Goal: Complete application form

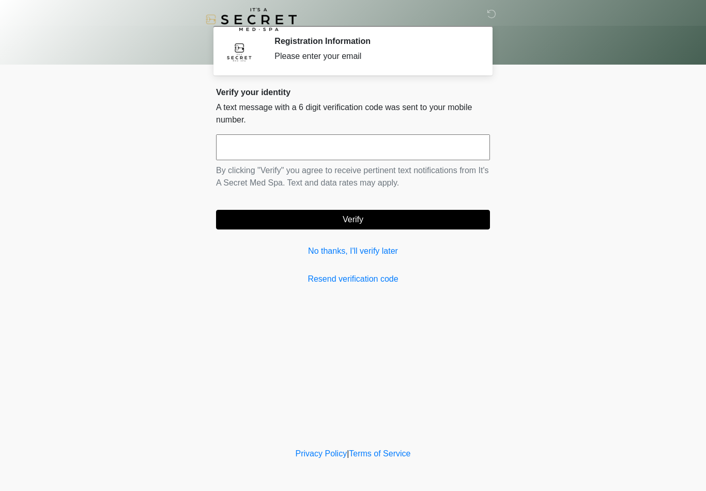
click at [253, 150] on input "text" at bounding box center [353, 147] width 274 height 26
type input "******"
click at [386, 222] on button "Verify" at bounding box center [353, 220] width 274 height 20
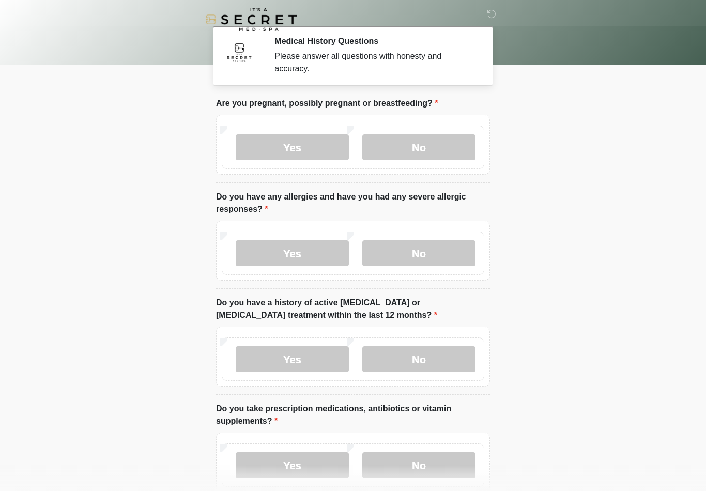
click at [442, 146] on label "No" at bounding box center [419, 147] width 113 height 26
click at [440, 259] on label "No" at bounding box center [419, 253] width 113 height 26
click at [430, 365] on label "No" at bounding box center [419, 359] width 113 height 26
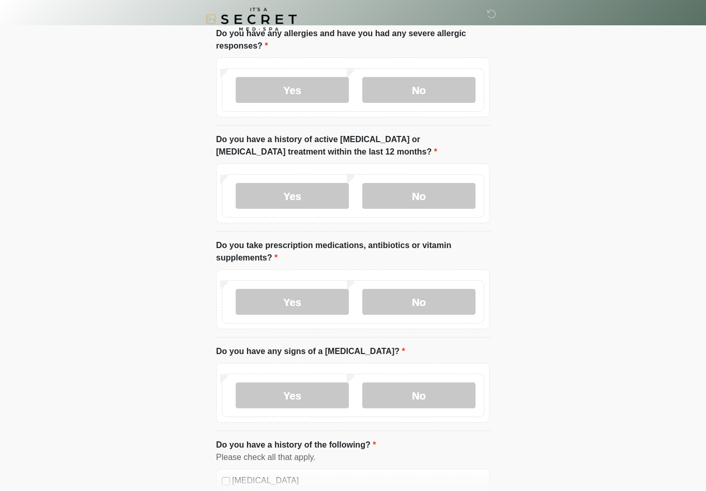
scroll to position [163, 0]
click at [445, 299] on label "No" at bounding box center [419, 303] width 113 height 26
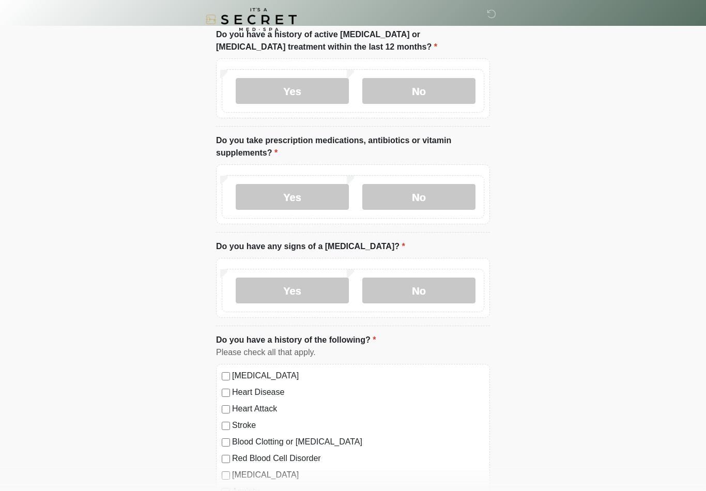
scroll to position [274, 0]
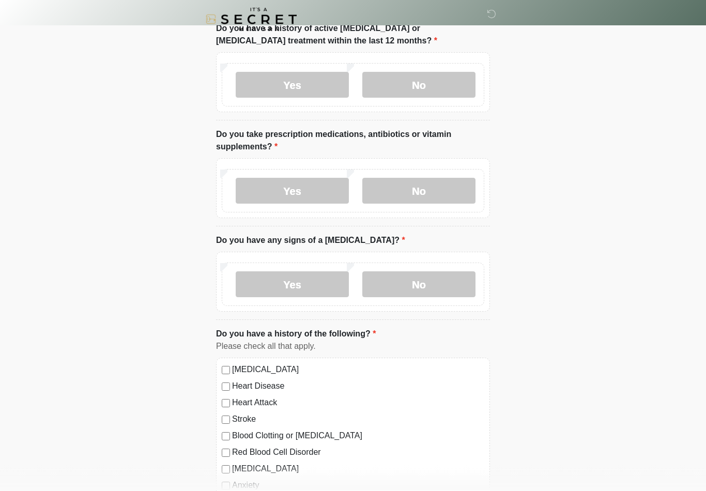
click at [434, 287] on label "No" at bounding box center [419, 285] width 113 height 26
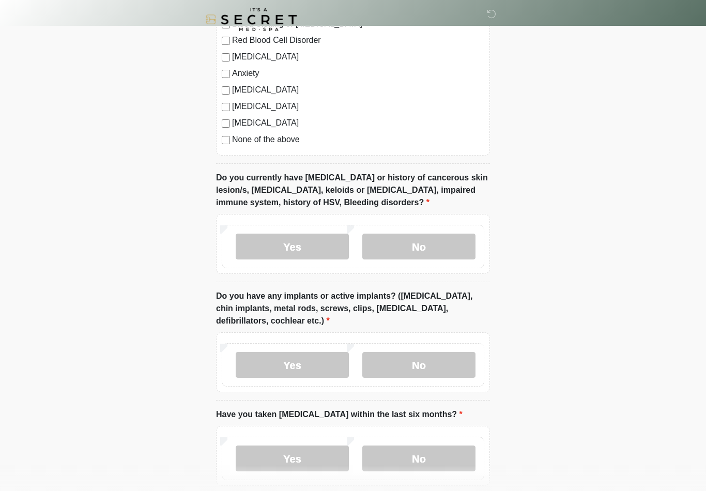
scroll to position [689, 0]
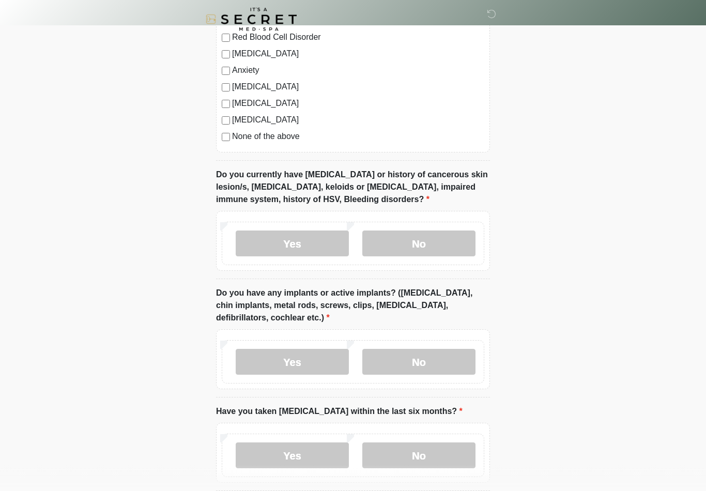
click at [447, 244] on label "No" at bounding box center [419, 244] width 113 height 26
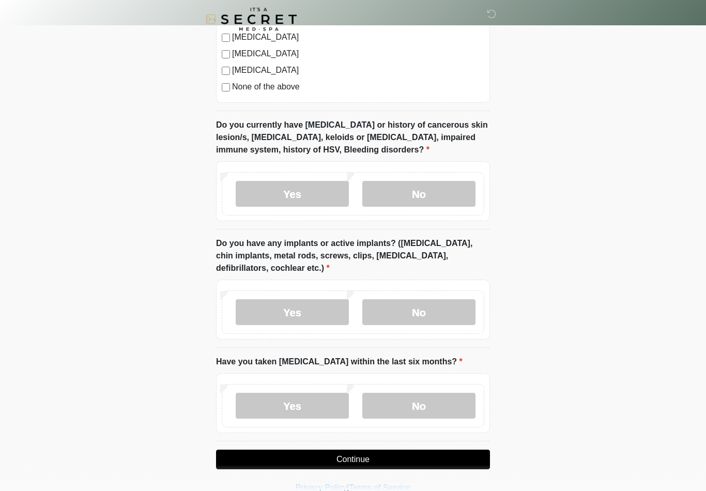
scroll to position [740, 0]
click at [444, 314] on label "No" at bounding box center [419, 312] width 113 height 26
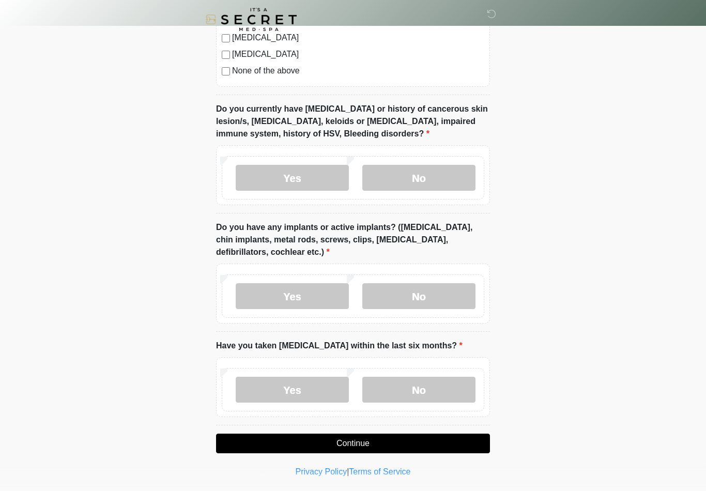
click at [442, 390] on label "No" at bounding box center [419, 390] width 113 height 26
click at [417, 447] on button "Continue" at bounding box center [353, 444] width 274 height 20
click at [406, 443] on button "Continue" at bounding box center [353, 444] width 274 height 20
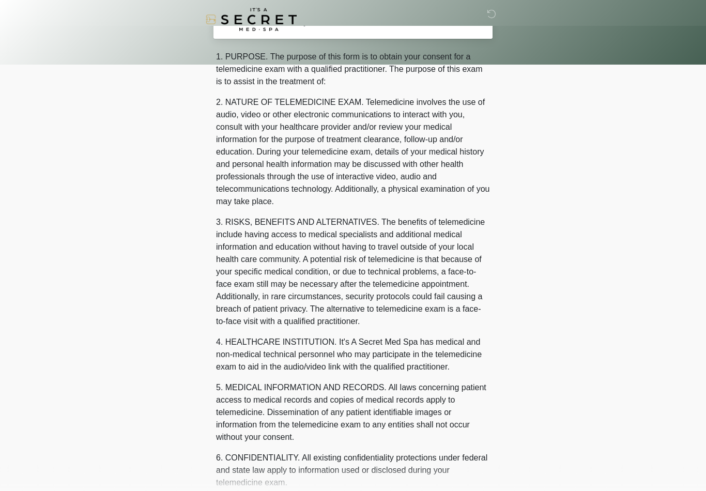
scroll to position [0, 0]
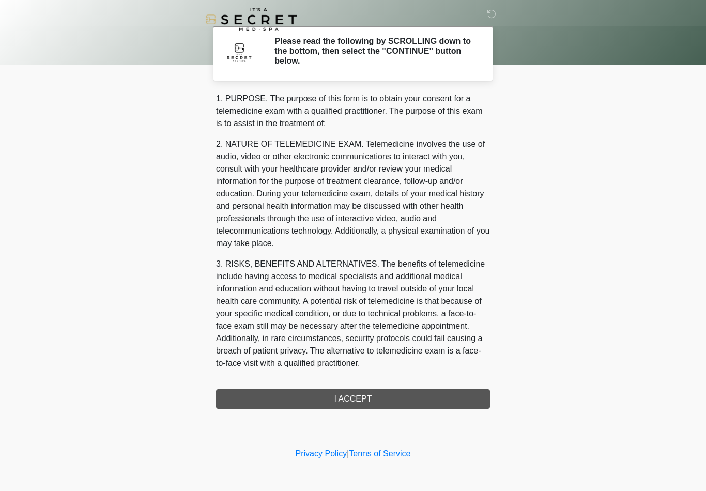
click at [404, 400] on div "1. PURPOSE. The purpose of this form is to obtain your consent for a telemedici…" at bounding box center [353, 251] width 274 height 316
click at [383, 397] on div "1. PURPOSE. The purpose of this form is to obtain your consent for a telemedici…" at bounding box center [353, 251] width 274 height 316
click at [371, 400] on div "1. PURPOSE. The purpose of this form is to obtain your consent for a telemedici…" at bounding box center [353, 251] width 274 height 316
click at [375, 404] on div "1. PURPOSE. The purpose of this form is to obtain your consent for a telemedici…" at bounding box center [353, 251] width 274 height 316
click at [382, 398] on div "1. PURPOSE. The purpose of this form is to obtain your consent for a telemedici…" at bounding box center [353, 251] width 274 height 316
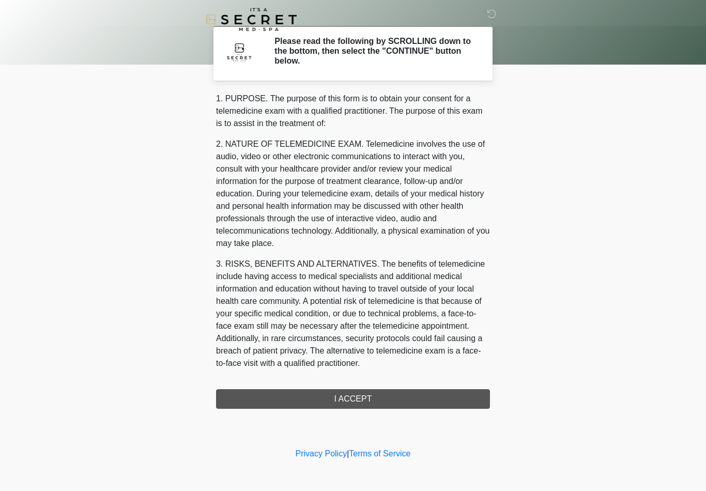
click at [380, 395] on div "1. PURPOSE. The purpose of this form is to obtain your consent for a telemedici…" at bounding box center [353, 251] width 274 height 316
click at [386, 399] on div "1. PURPOSE. The purpose of this form is to obtain your consent for a telemedici…" at bounding box center [353, 251] width 274 height 316
click at [268, 115] on p "1. PURPOSE. The purpose of this form is to obtain your consent for a telemedici…" at bounding box center [353, 111] width 274 height 37
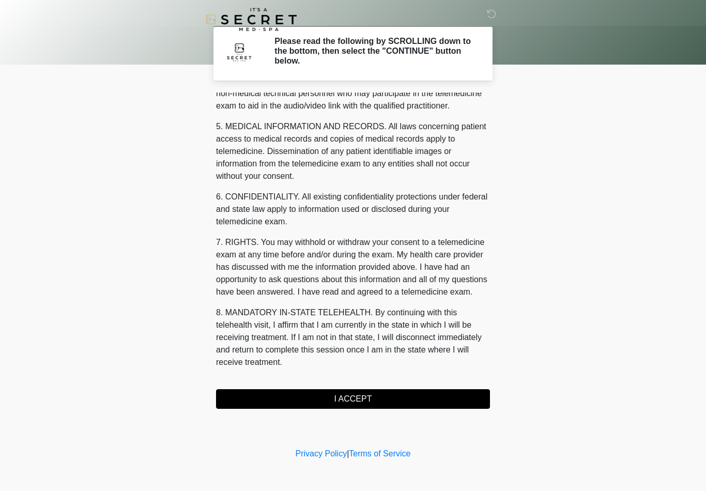
scroll to position [315, 0]
click at [372, 399] on button "I ACCEPT" at bounding box center [353, 399] width 274 height 20
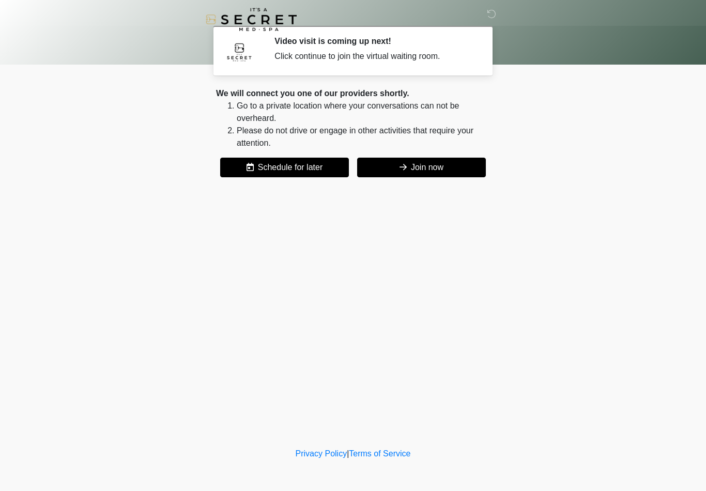
click at [443, 172] on button "Join now" at bounding box center [421, 168] width 129 height 20
click at [400, 176] on button "Join now" at bounding box center [421, 168] width 129 height 20
